Goal: Navigation & Orientation: Find specific page/section

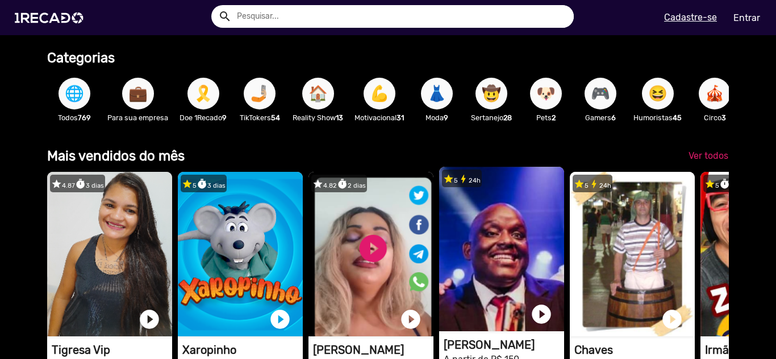
scroll to position [217, 0]
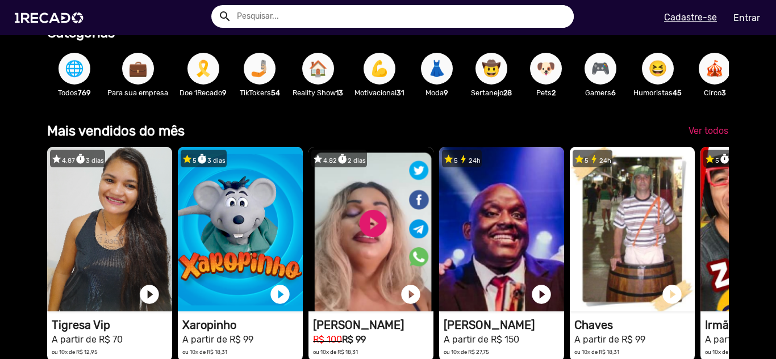
click at [82, 77] on span "🌐" at bounding box center [74, 69] width 19 height 32
click at [71, 97] on p "Todos 769" at bounding box center [74, 92] width 43 height 11
click at [72, 69] on span "🌐" at bounding box center [74, 69] width 19 height 32
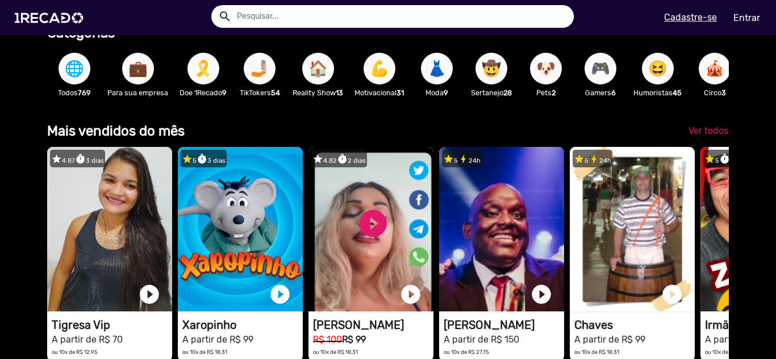
click at [72, 69] on span "🌐" at bounding box center [74, 69] width 19 height 32
click at [79, 71] on span "🌐" at bounding box center [74, 69] width 19 height 32
click at [78, 83] on span "🌐" at bounding box center [74, 69] width 19 height 32
drag, startPoint x: 78, startPoint y: 83, endPoint x: 78, endPoint y: 94, distance: 10.8
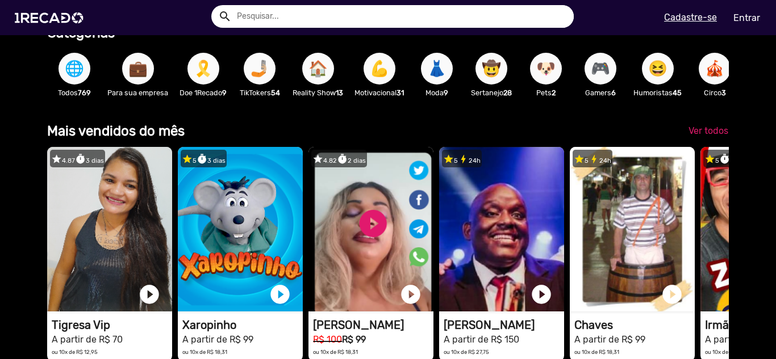
click at [78, 83] on span "🌐" at bounding box center [74, 69] width 19 height 32
click at [78, 94] on p "Todos 769" at bounding box center [74, 92] width 43 height 11
click at [77, 95] on p "Todos 769" at bounding box center [74, 92] width 43 height 11
click at [76, 72] on span "🌐" at bounding box center [74, 69] width 19 height 32
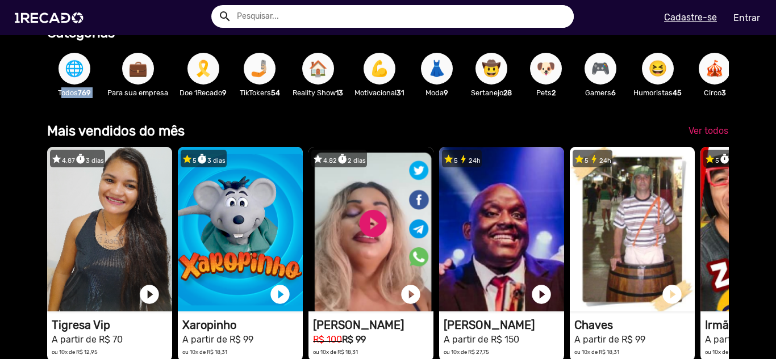
click at [76, 72] on span "🌐" at bounding box center [74, 69] width 19 height 32
click at [76, 61] on span "🌐" at bounding box center [74, 69] width 19 height 32
click at [135, 68] on span "💼" at bounding box center [137, 69] width 19 height 32
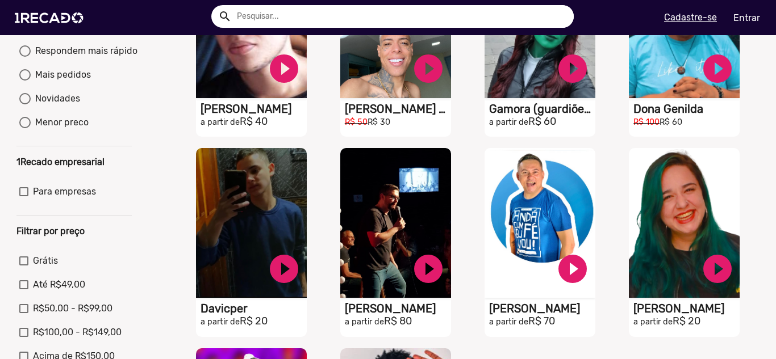
scroll to position [114, 0]
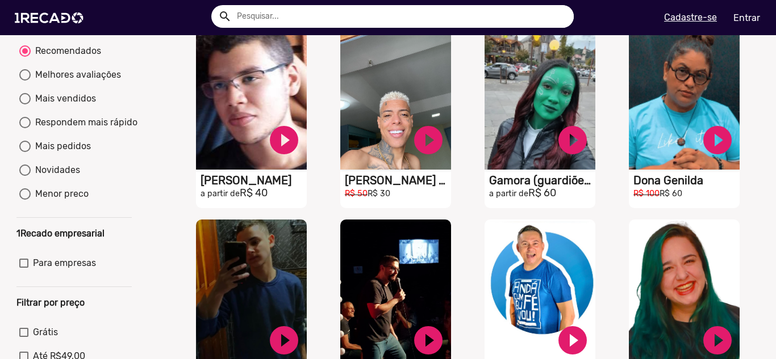
click at [68, 129] on div "Respondem mais rápido" at bounding box center [84, 123] width 107 height 14
click at [25, 129] on input "Respondem mais rápido" at bounding box center [24, 128] width 1 height 1
radio input "true"
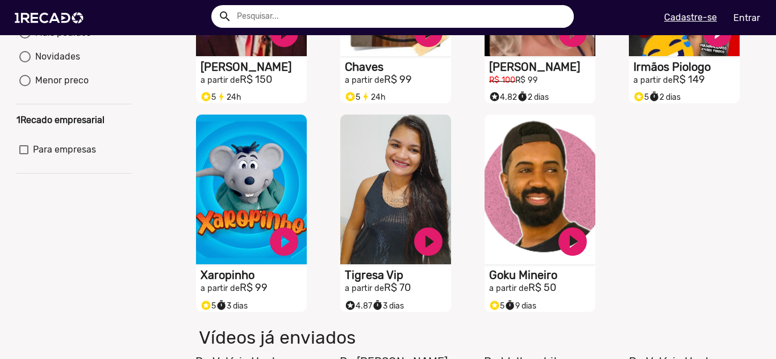
scroll to position [0, 0]
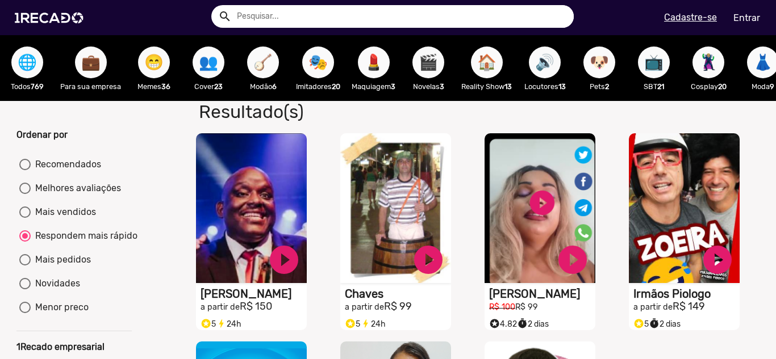
click at [38, 69] on button "🌐" at bounding box center [27, 63] width 32 height 32
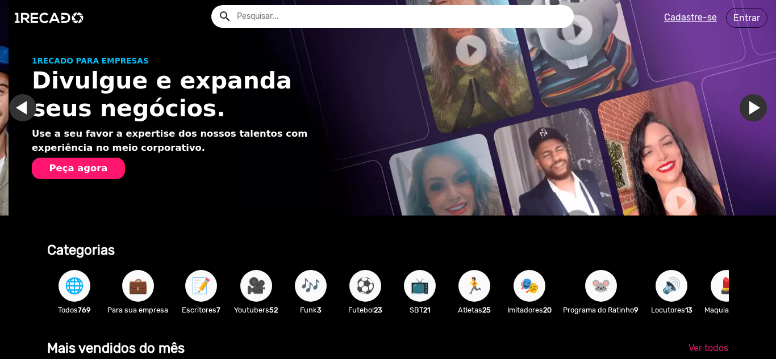
click at [748, 111] on link "Ir para o próximo slide" at bounding box center [761, 107] width 27 height 27
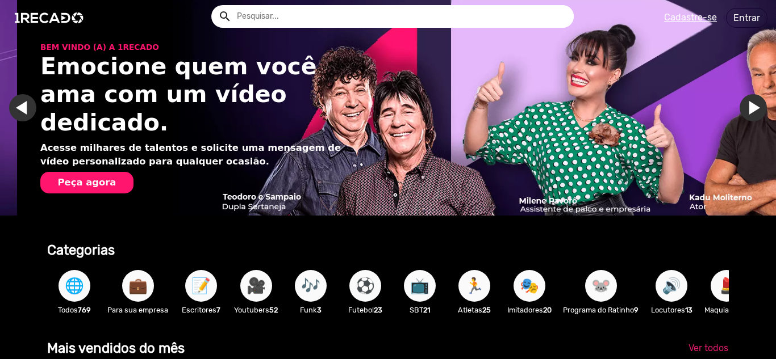
click at [320, 289] on span "🎶" at bounding box center [310, 286] width 19 height 32
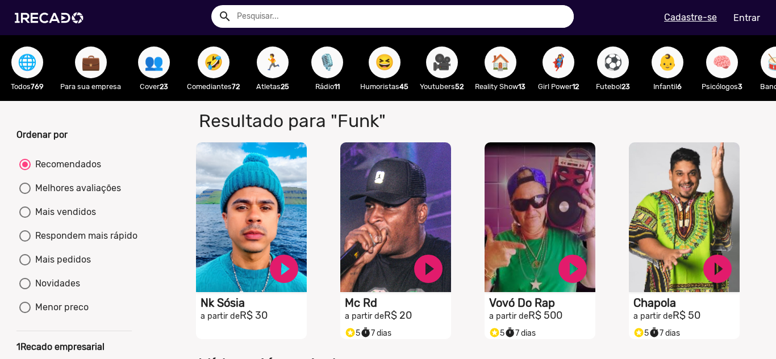
click at [152, 63] on span "👥" at bounding box center [153, 63] width 19 height 32
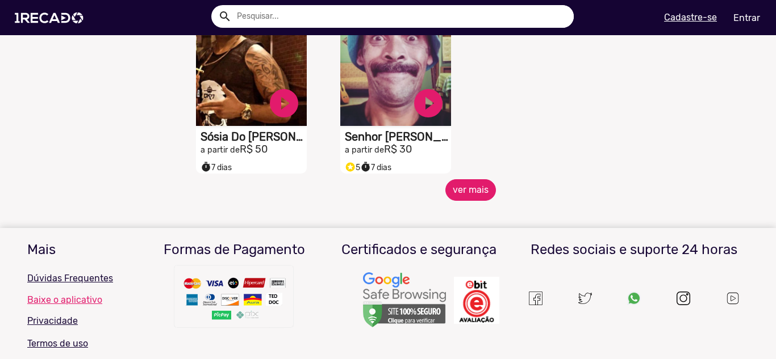
click at [447, 189] on button "ver mais" at bounding box center [470, 190] width 51 height 22
